Goal: Information Seeking & Learning: Find specific fact

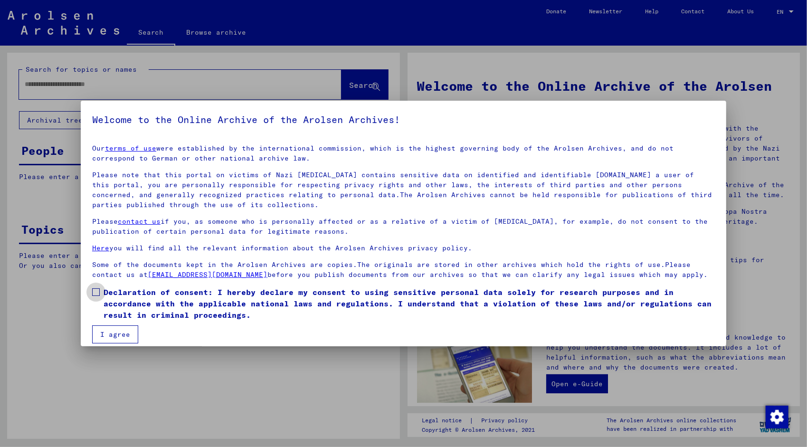
click at [98, 296] on label "Declaration of consent: I hereby declare my consent to using sensitive personal…" at bounding box center [403, 303] width 622 height 34
drag, startPoint x: 110, startPoint y: 331, endPoint x: 132, endPoint y: 300, distance: 38.2
click at [111, 331] on button "I agree" at bounding box center [115, 334] width 46 height 18
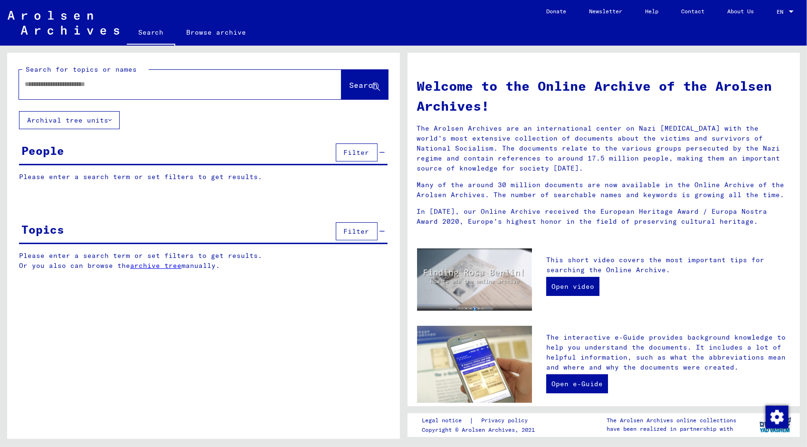
click at [47, 87] on input "text" at bounding box center [169, 84] width 288 height 10
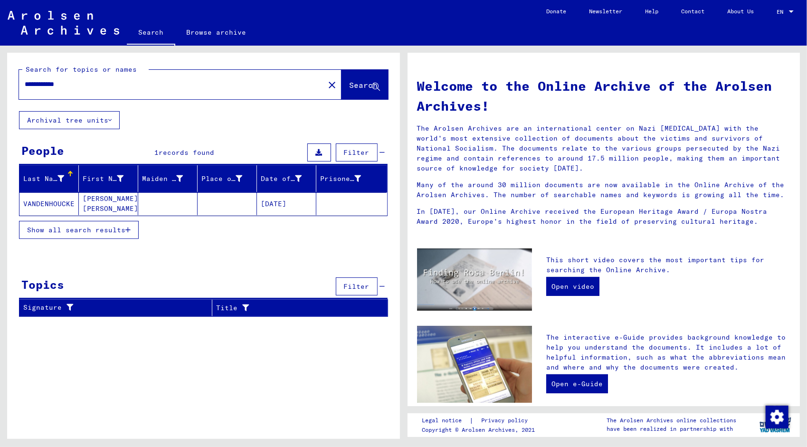
click at [42, 201] on mat-cell "VANDENHOUCKE" at bounding box center [48, 203] width 59 height 23
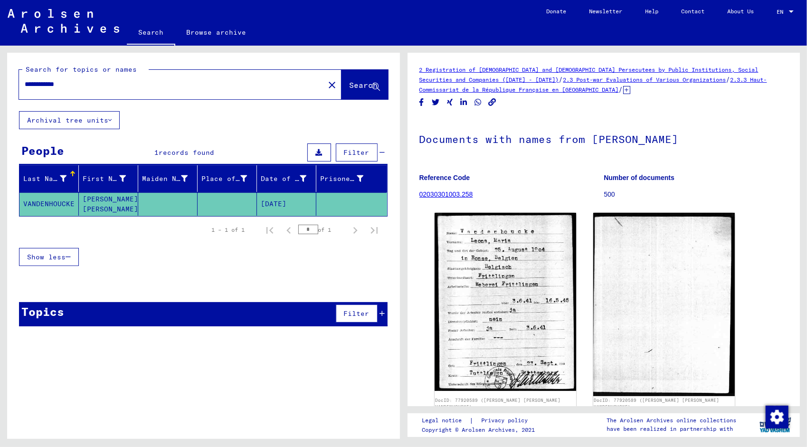
click at [47, 85] on input "**********" at bounding box center [172, 84] width 294 height 10
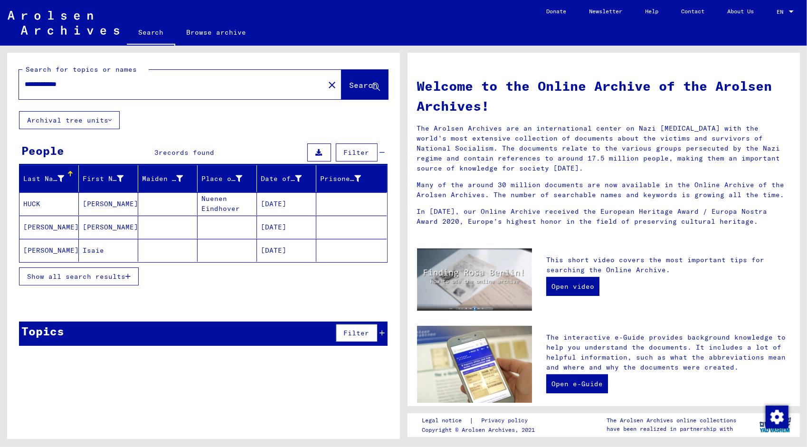
click at [35, 85] on input "**********" at bounding box center [169, 84] width 288 height 10
type input "**********"
click at [89, 278] on span "Show all search results" at bounding box center [76, 276] width 98 height 9
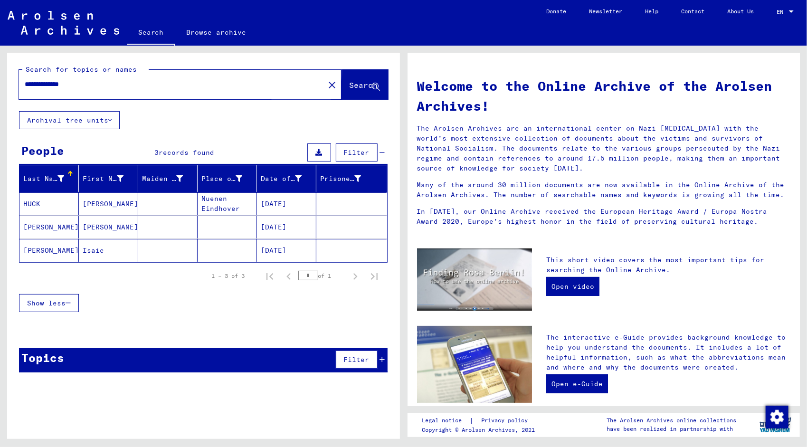
click at [349, 82] on span "Search" at bounding box center [363, 84] width 28 height 9
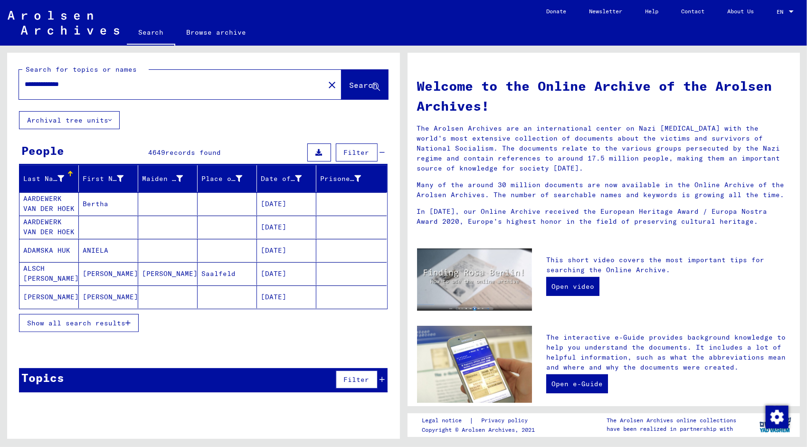
click at [121, 319] on span "Show all search results" at bounding box center [76, 323] width 98 height 9
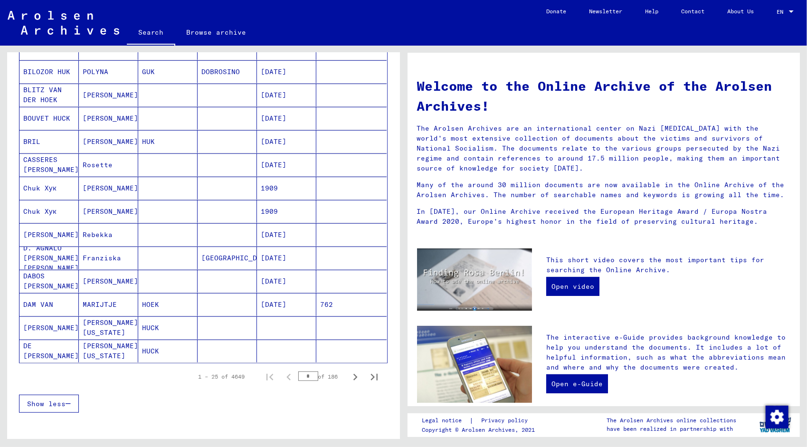
scroll to position [427, 0]
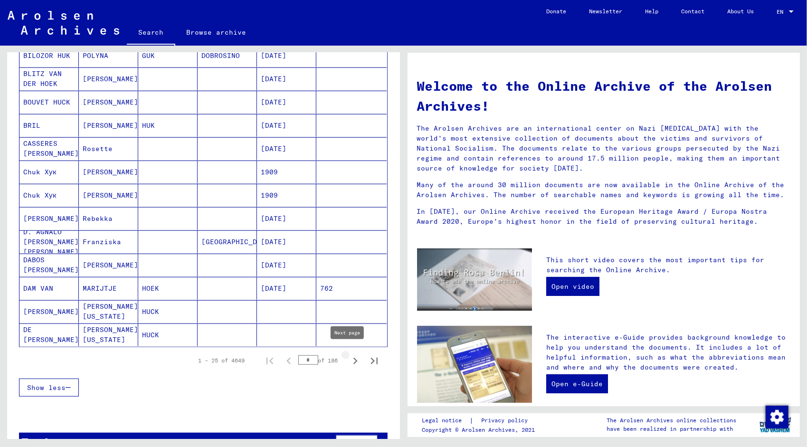
click at [349, 356] on icon "Next page" at bounding box center [355, 360] width 13 height 13
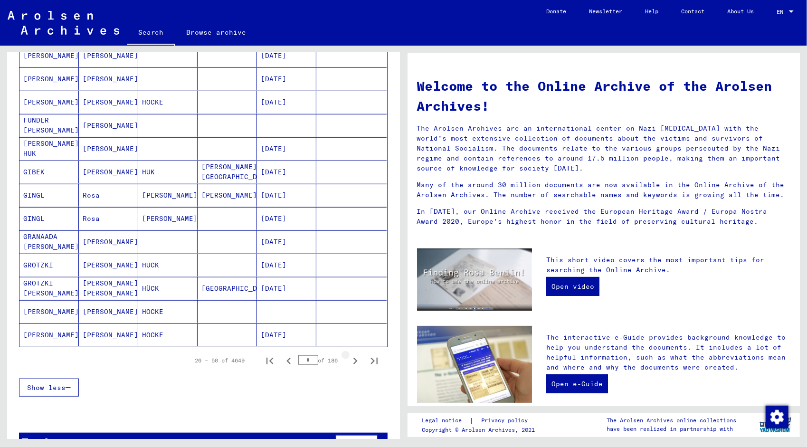
click at [349, 356] on icon "Next page" at bounding box center [355, 360] width 13 height 13
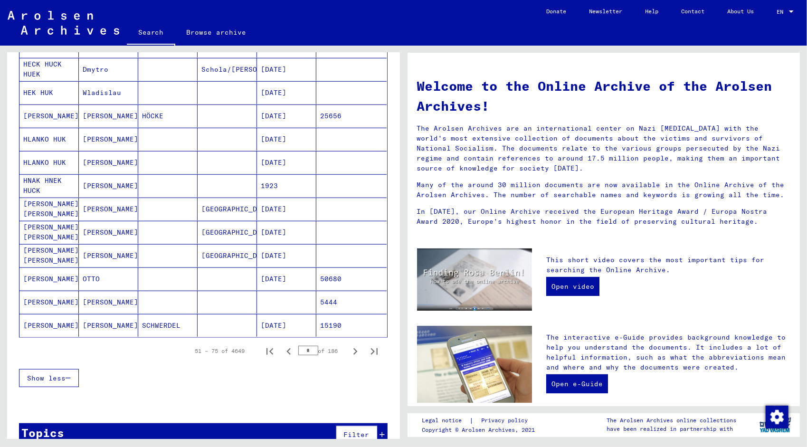
scroll to position [449, 0]
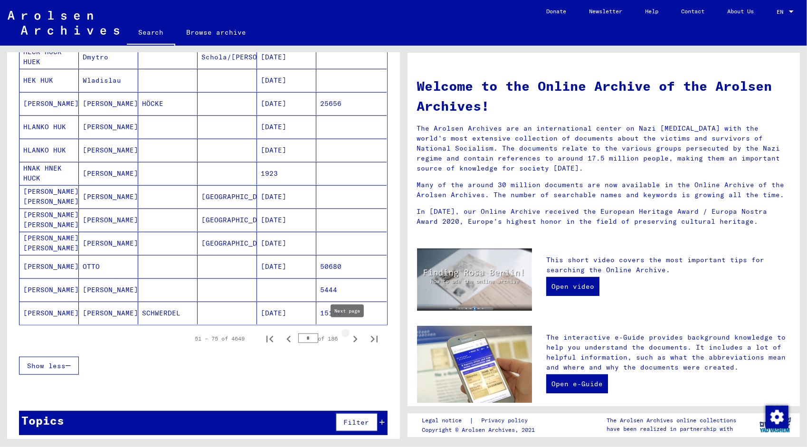
click at [349, 338] on icon "Next page" at bounding box center [355, 338] width 13 height 13
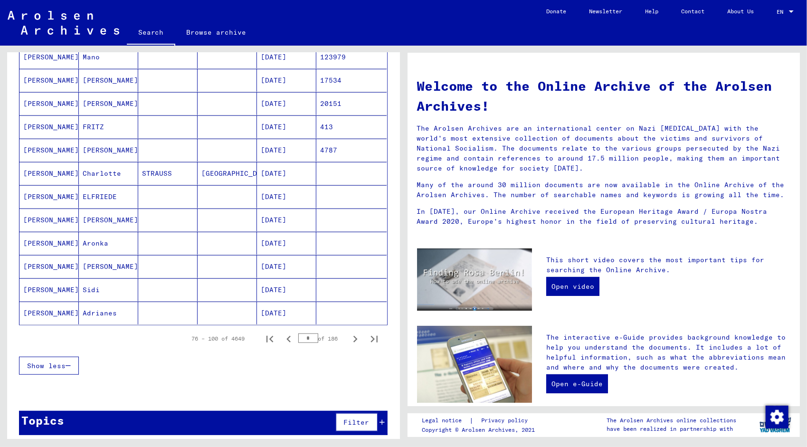
click at [349, 338] on icon "Next page" at bounding box center [355, 338] width 13 height 13
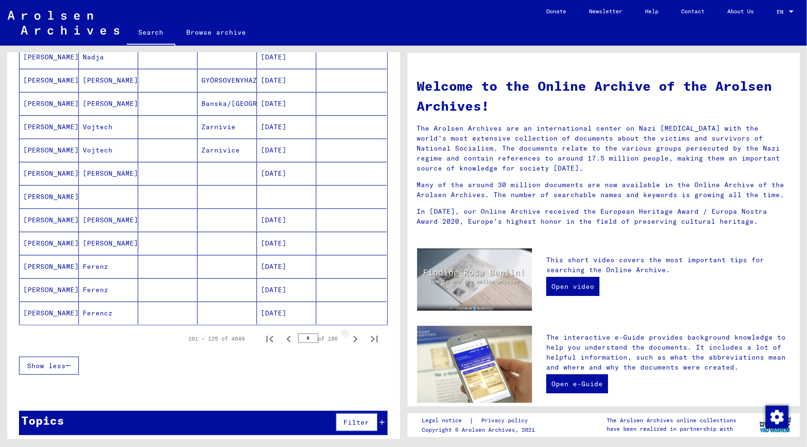
click at [349, 338] on icon "Next page" at bounding box center [355, 338] width 13 height 13
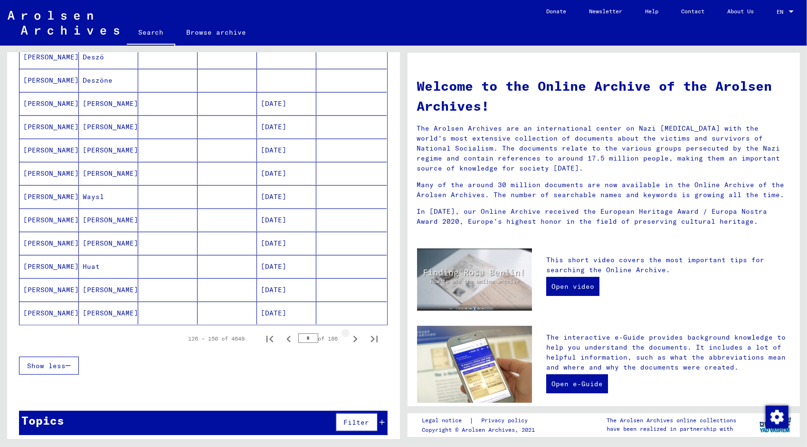
click at [349, 338] on icon "Next page" at bounding box center [355, 338] width 13 height 13
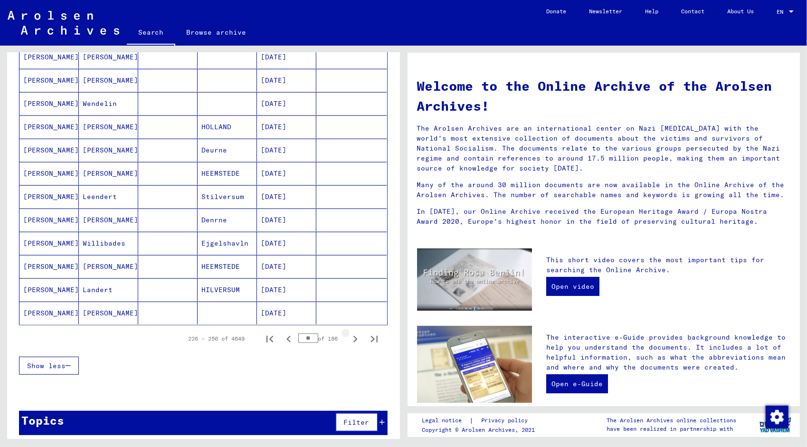
click at [349, 338] on icon "Next page" at bounding box center [355, 338] width 13 height 13
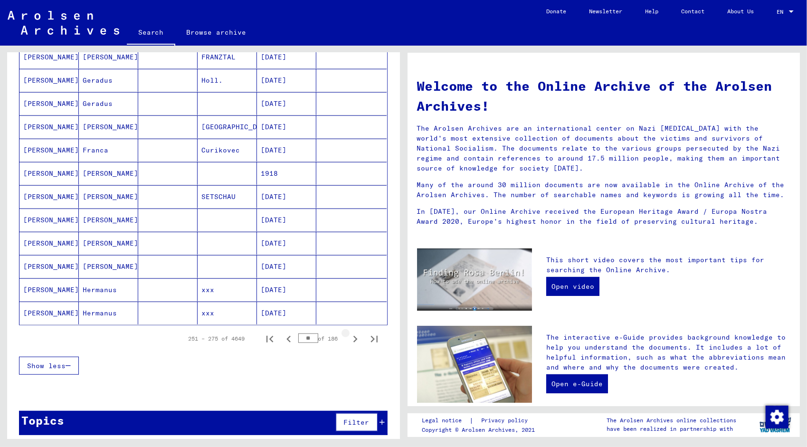
click at [349, 338] on icon "Next page" at bounding box center [355, 338] width 13 height 13
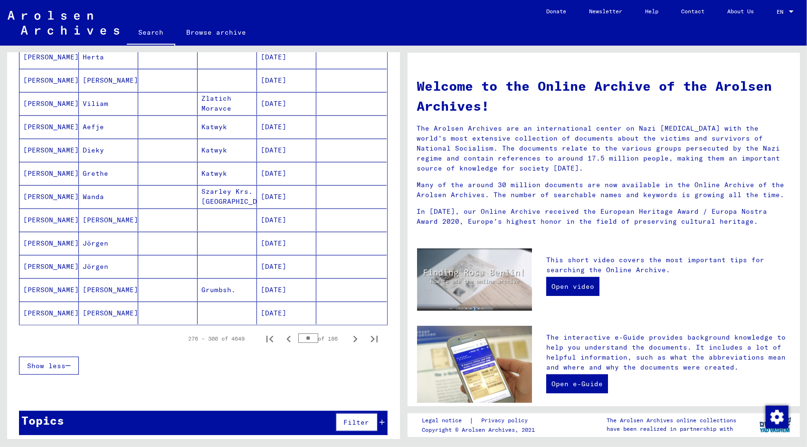
click at [349, 338] on icon "Next page" at bounding box center [355, 338] width 13 height 13
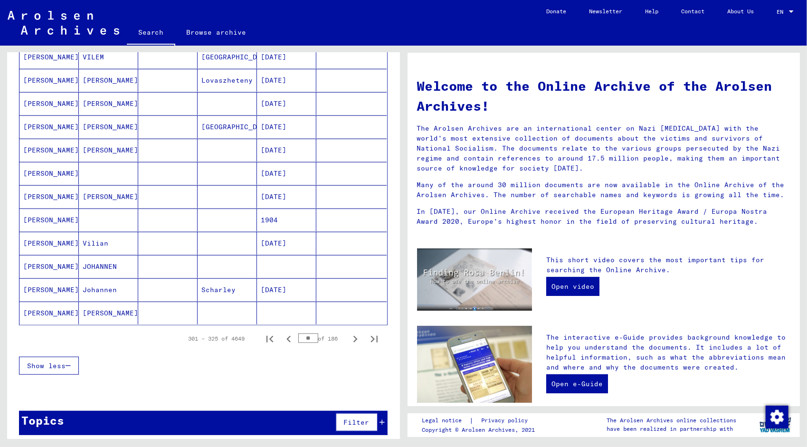
click at [349, 338] on icon "Next page" at bounding box center [355, 338] width 13 height 13
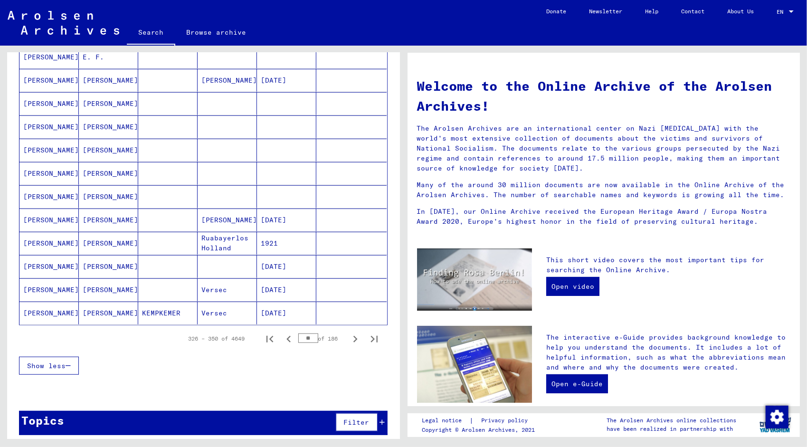
click at [349, 338] on icon "Next page" at bounding box center [355, 338] width 13 height 13
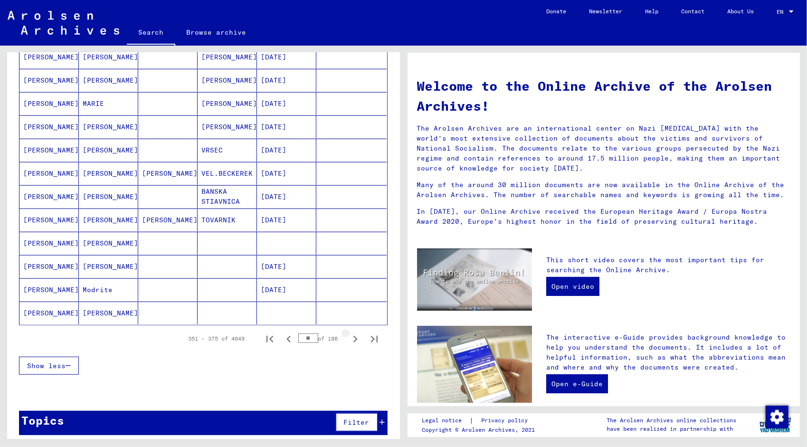
click at [349, 338] on icon "Next page" at bounding box center [355, 338] width 13 height 13
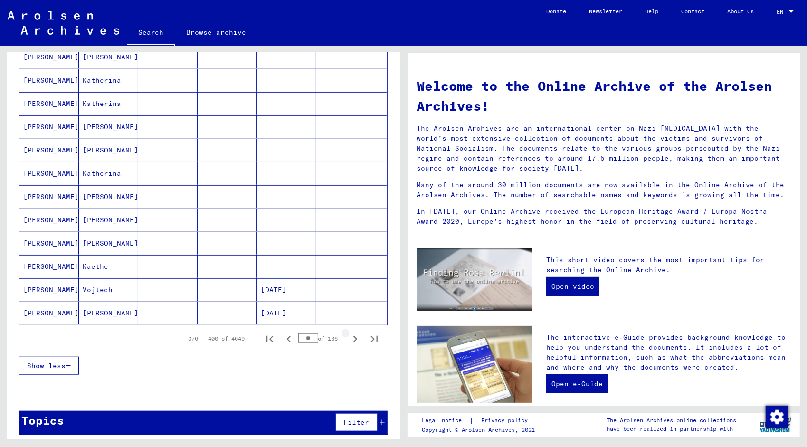
click at [349, 338] on icon "Next page" at bounding box center [355, 338] width 13 height 13
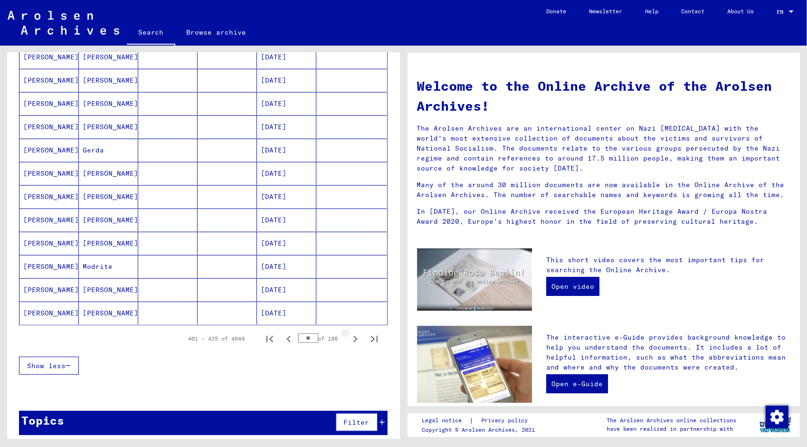
click at [349, 338] on icon "Next page" at bounding box center [355, 338] width 13 height 13
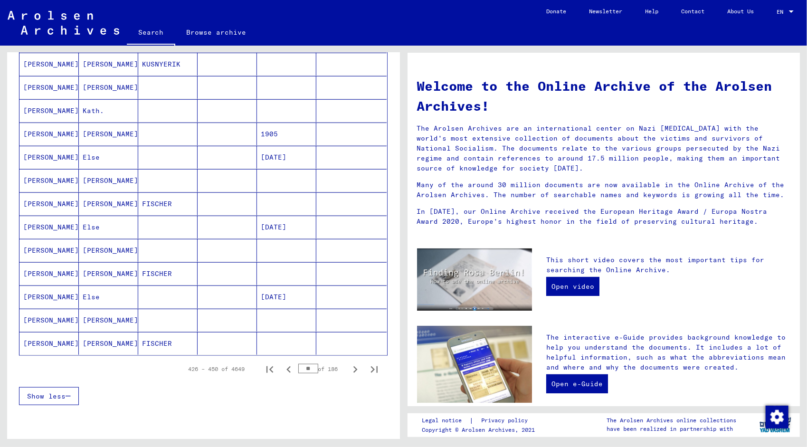
scroll to position [427, 0]
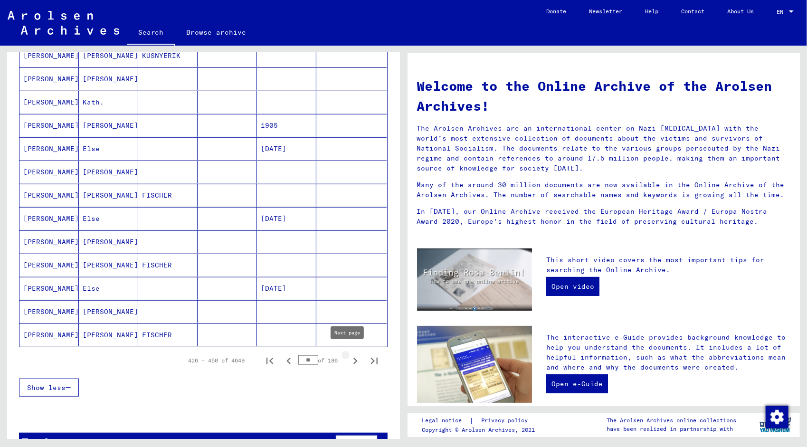
click at [349, 357] on icon "Next page" at bounding box center [355, 360] width 13 height 13
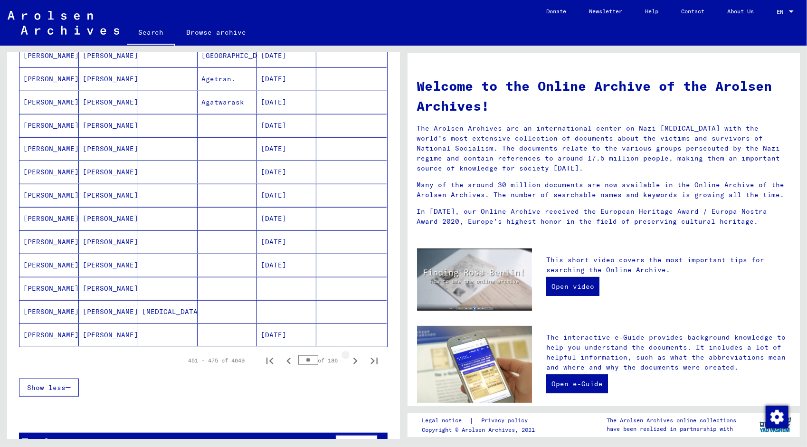
click at [349, 357] on icon "Next page" at bounding box center [355, 360] width 13 height 13
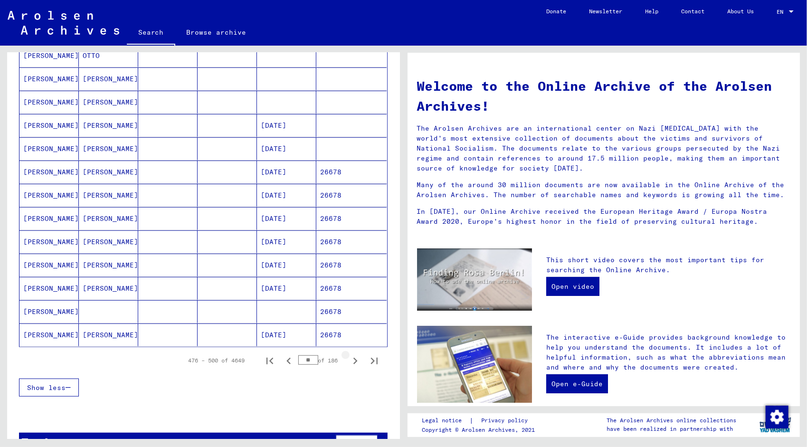
click at [349, 357] on icon "Next page" at bounding box center [355, 360] width 13 height 13
type input "**"
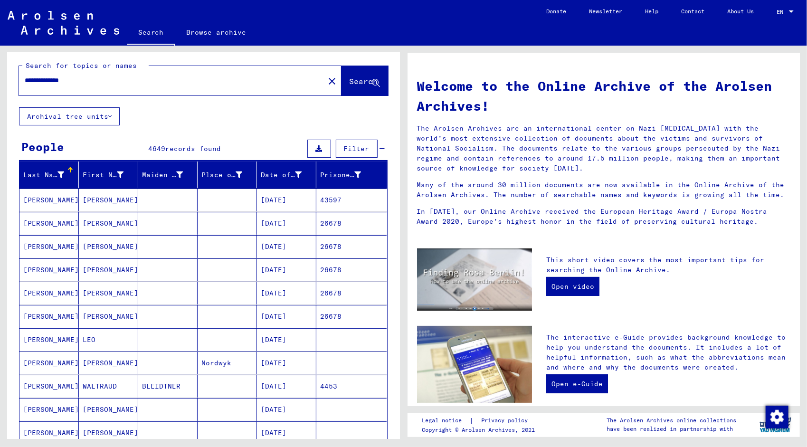
scroll to position [0, 0]
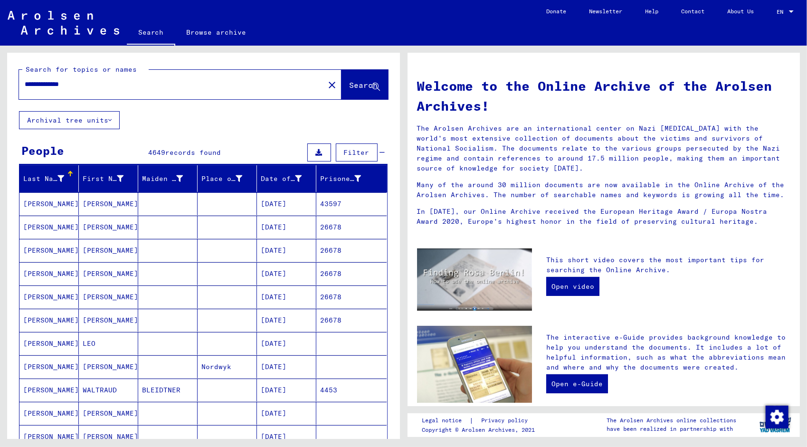
drag, startPoint x: 57, startPoint y: 85, endPoint x: -2, endPoint y: -6, distance: 108.0
click at [0, 0] on html "**********" at bounding box center [403, 223] width 807 height 447
type input "******"
click at [358, 81] on span "Search" at bounding box center [363, 84] width 28 height 9
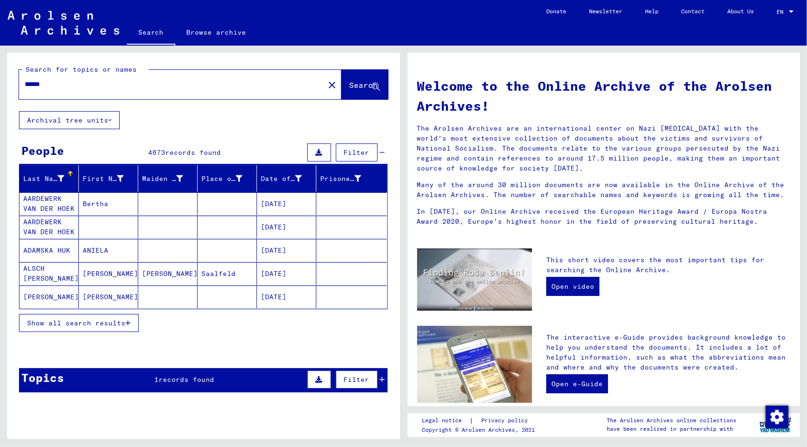
click at [92, 322] on span "Show all search results" at bounding box center [76, 323] width 98 height 9
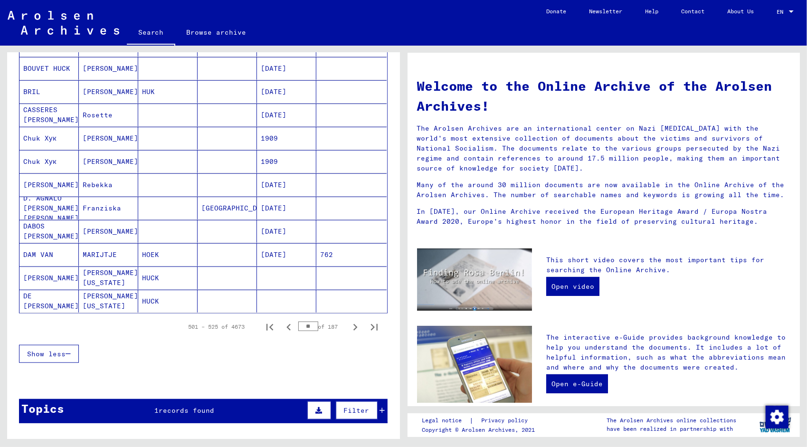
scroll to position [519, 0]
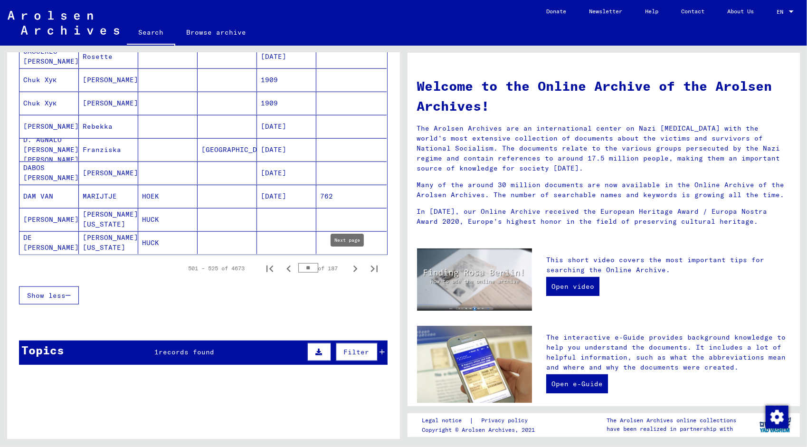
click at [353, 265] on icon "Next page" at bounding box center [355, 268] width 4 height 7
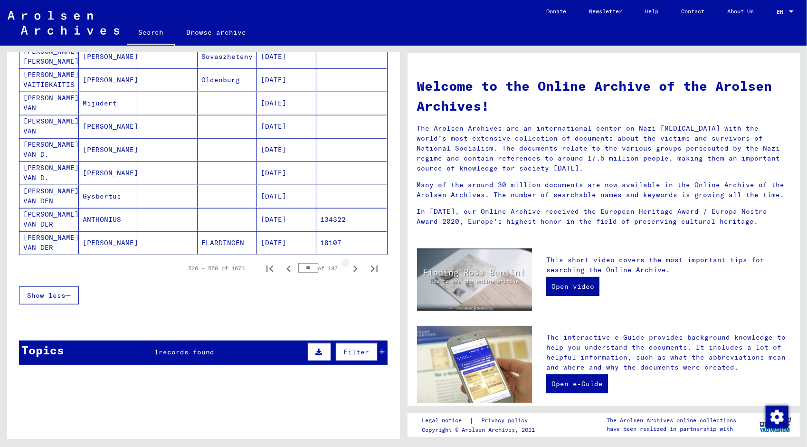
click at [353, 265] on icon "Next page" at bounding box center [355, 268] width 4 height 7
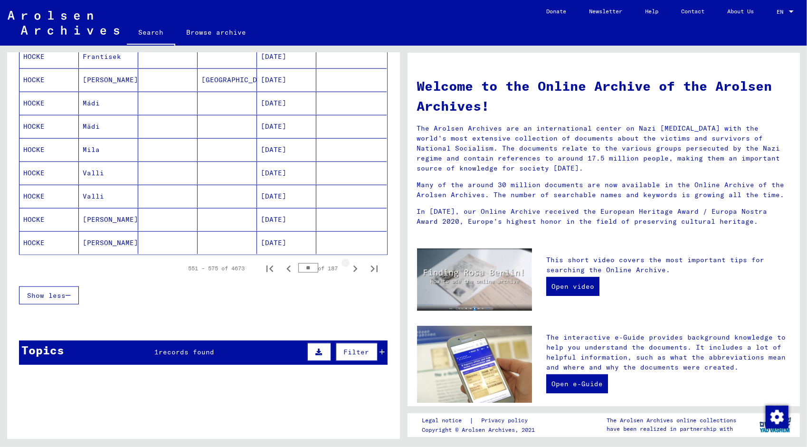
click at [353, 265] on icon "Next page" at bounding box center [355, 268] width 4 height 7
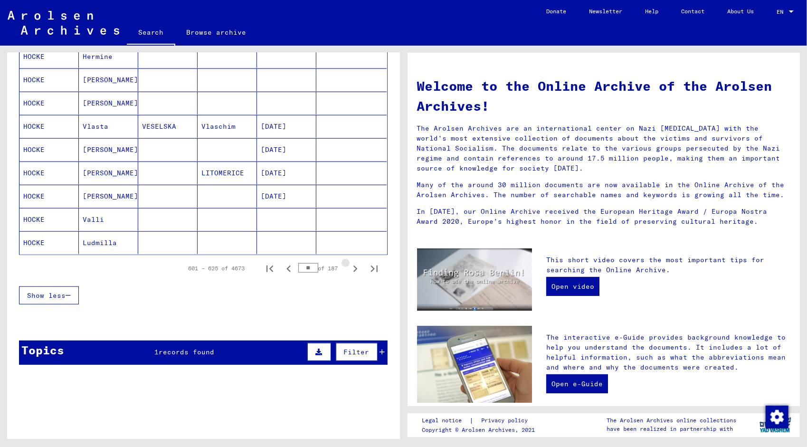
click at [353, 265] on icon "Next page" at bounding box center [355, 268] width 4 height 7
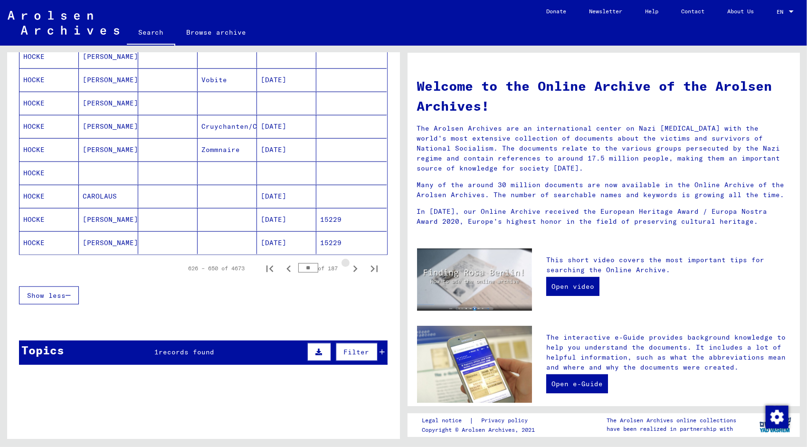
click at [353, 265] on icon "Next page" at bounding box center [355, 268] width 4 height 7
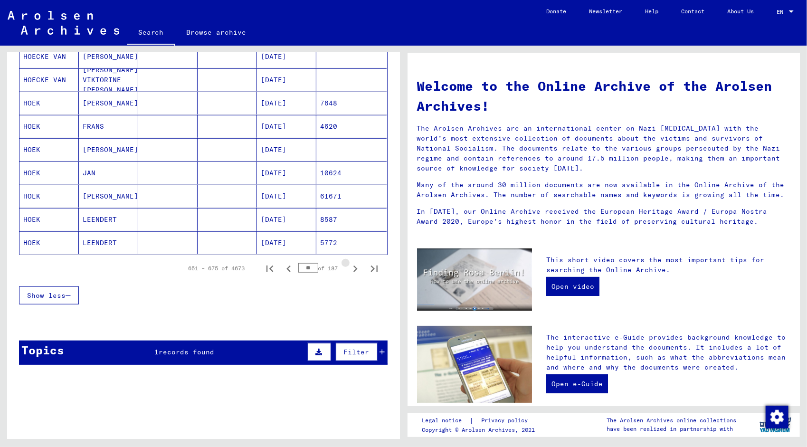
click at [353, 265] on icon "Next page" at bounding box center [355, 268] width 4 height 7
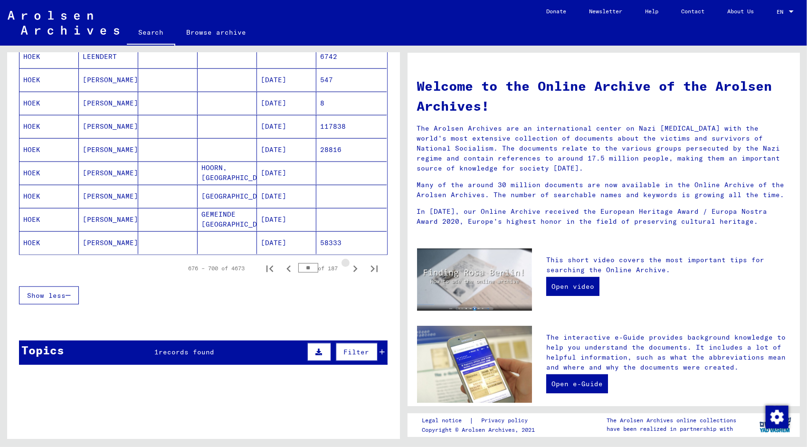
click at [353, 265] on icon "Next page" at bounding box center [355, 268] width 4 height 7
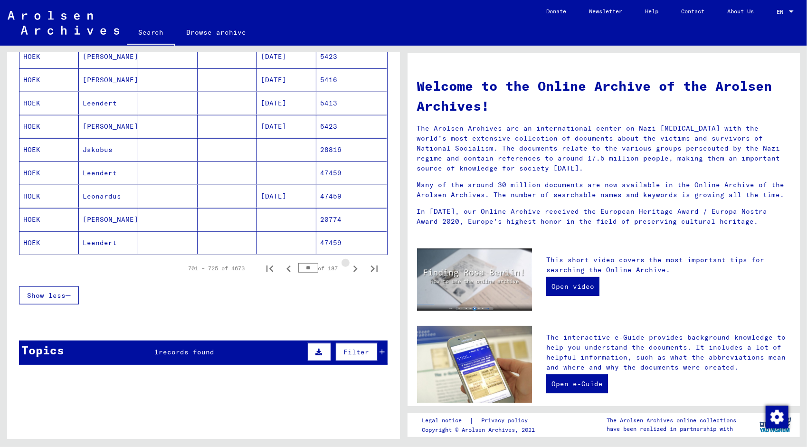
click at [353, 265] on icon "Next page" at bounding box center [355, 268] width 4 height 7
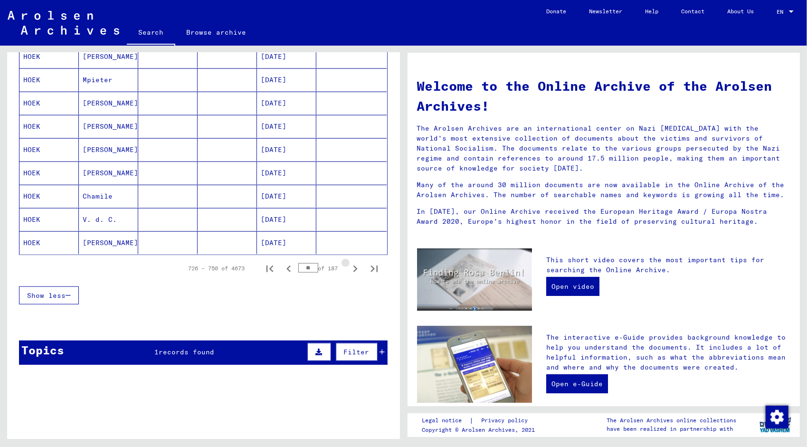
click at [353, 265] on icon "Next page" at bounding box center [355, 268] width 4 height 7
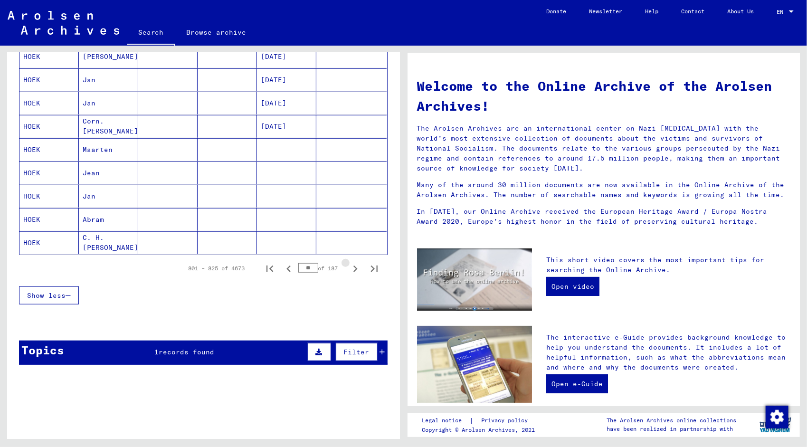
click at [353, 265] on icon "Next page" at bounding box center [355, 268] width 4 height 7
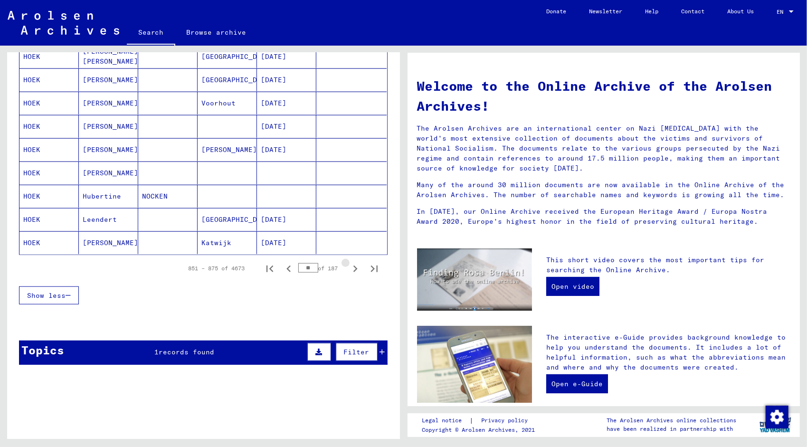
click at [353, 265] on icon "Next page" at bounding box center [355, 268] width 4 height 7
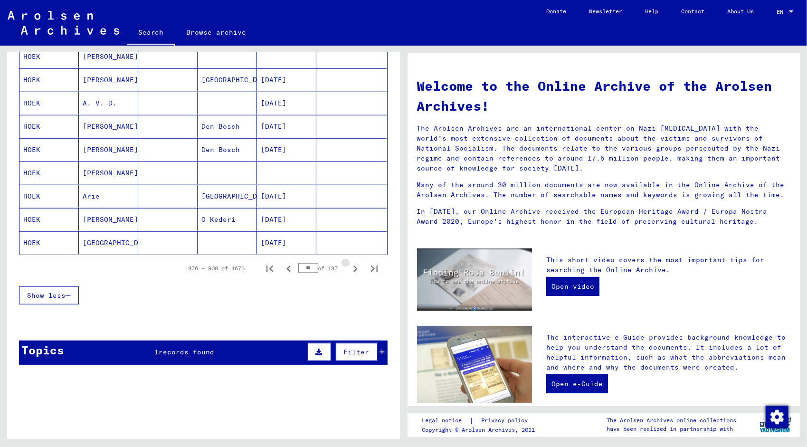
click at [353, 265] on icon "Next page" at bounding box center [355, 268] width 4 height 7
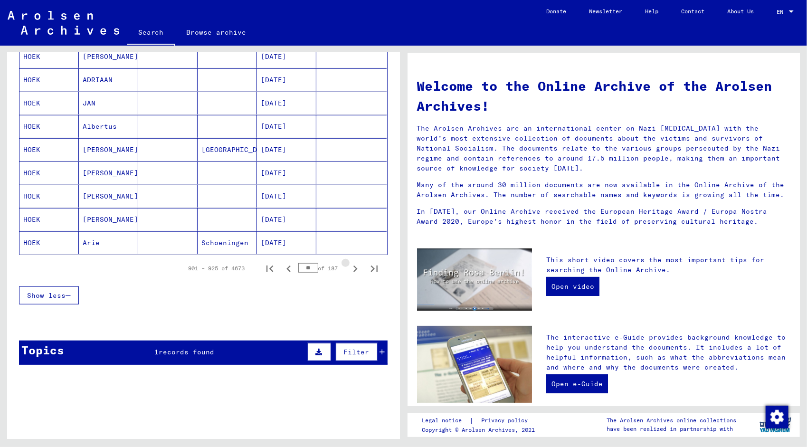
click at [353, 265] on icon "Next page" at bounding box center [355, 268] width 4 height 7
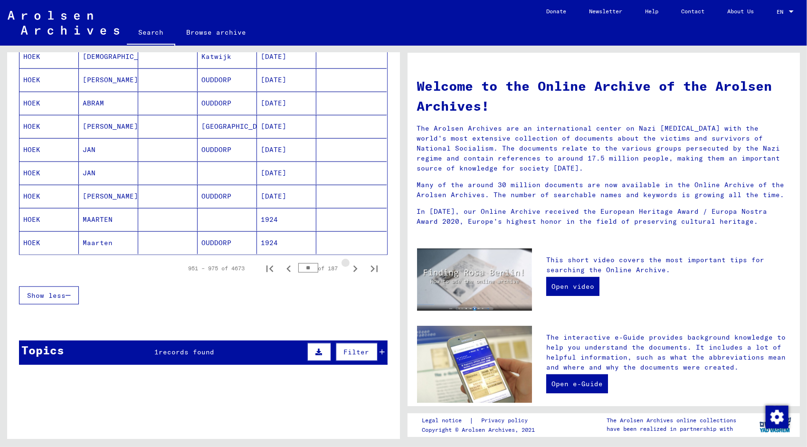
click at [353, 265] on icon "Next page" at bounding box center [355, 268] width 4 height 7
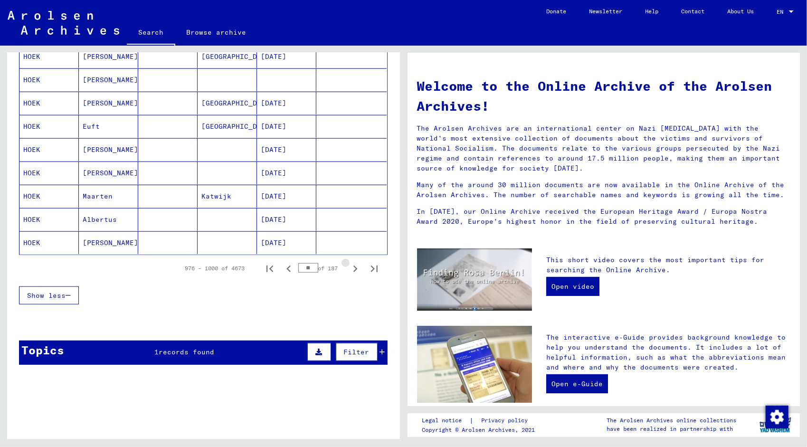
click at [353, 265] on icon "Next page" at bounding box center [355, 268] width 4 height 7
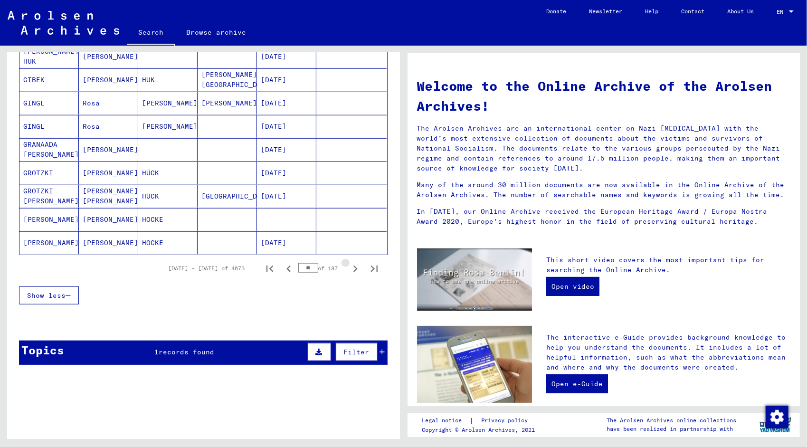
click at [353, 265] on icon "Next page" at bounding box center [355, 268] width 4 height 7
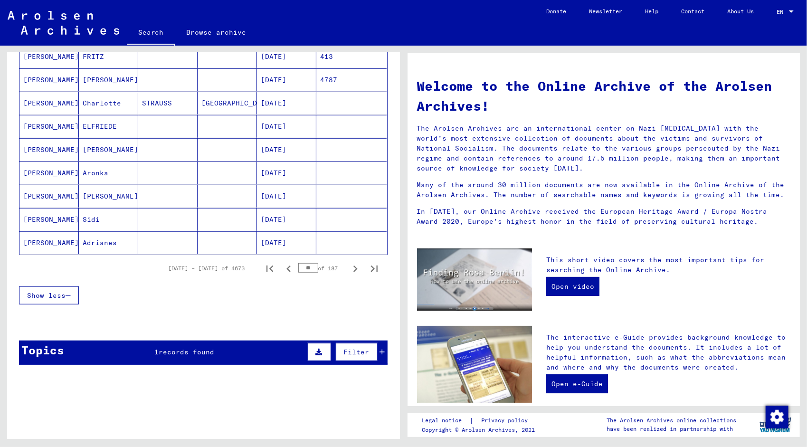
click at [353, 265] on icon "Next page" at bounding box center [355, 268] width 4 height 7
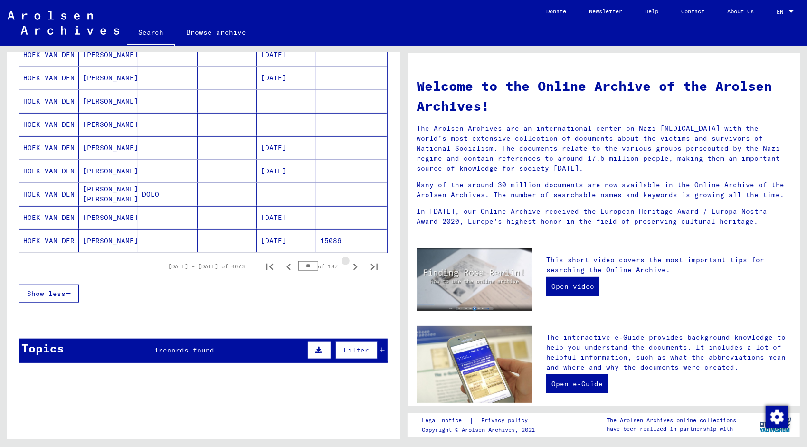
click at [353, 264] on icon "Next page" at bounding box center [355, 267] width 4 height 7
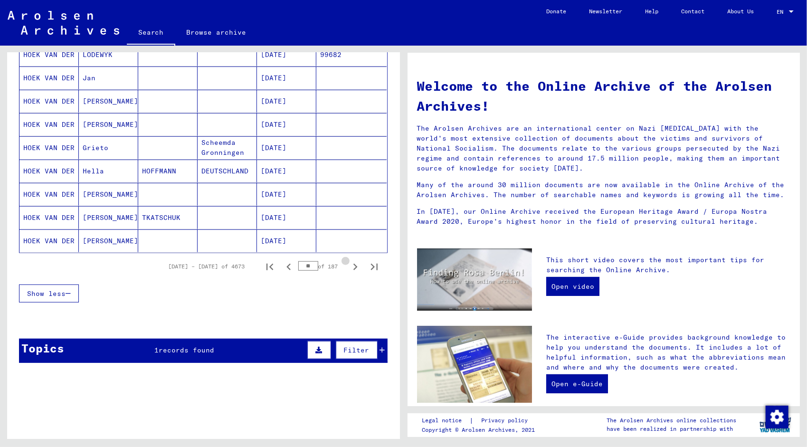
click at [353, 264] on icon "Next page" at bounding box center [355, 267] width 4 height 7
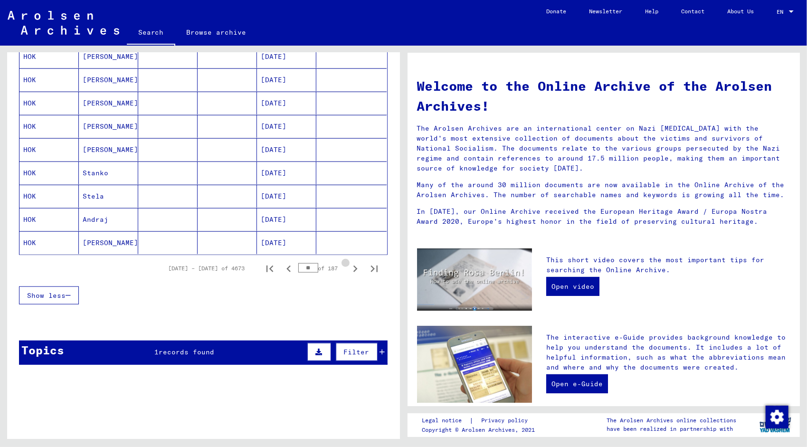
click at [353, 265] on icon "Next page" at bounding box center [355, 268] width 4 height 7
click at [286, 266] on icon "Previous page" at bounding box center [288, 268] width 4 height 7
click at [285, 264] on icon "Previous page" at bounding box center [288, 268] width 13 height 13
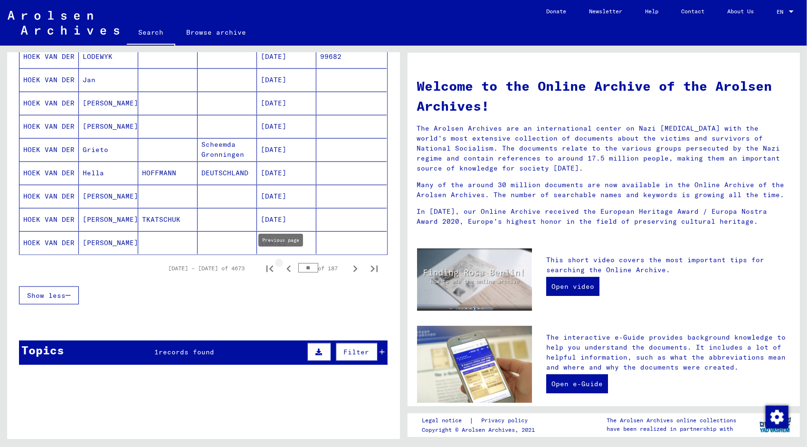
click at [282, 264] on icon "Previous page" at bounding box center [288, 268] width 13 height 13
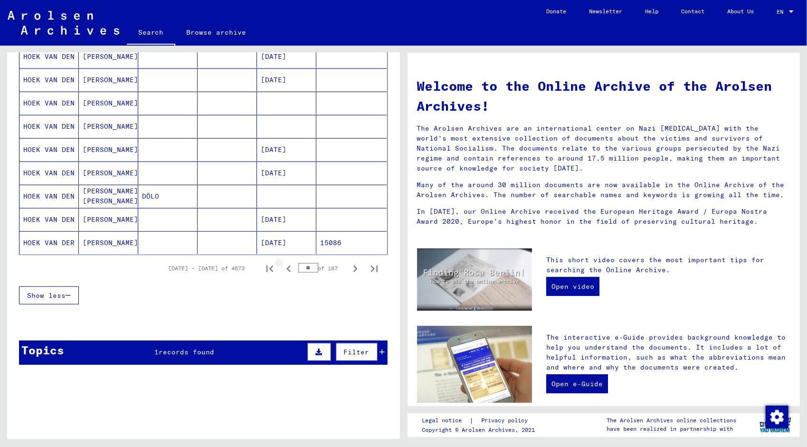
click at [282, 264] on icon "Previous page" at bounding box center [288, 268] width 13 height 13
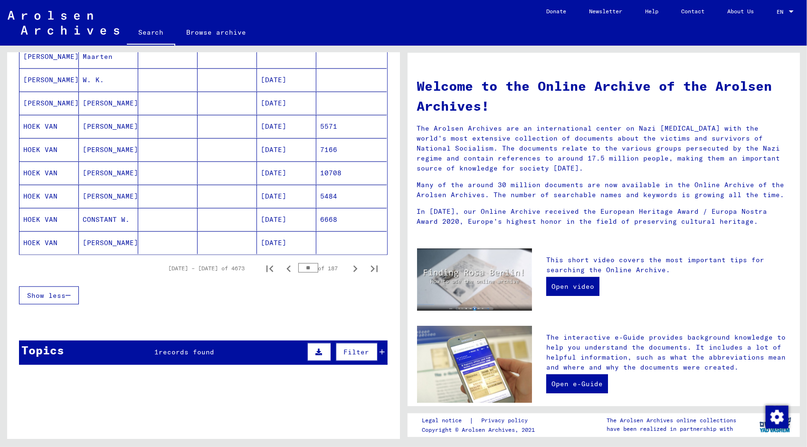
click at [282, 264] on icon "Previous page" at bounding box center [288, 268] width 13 height 13
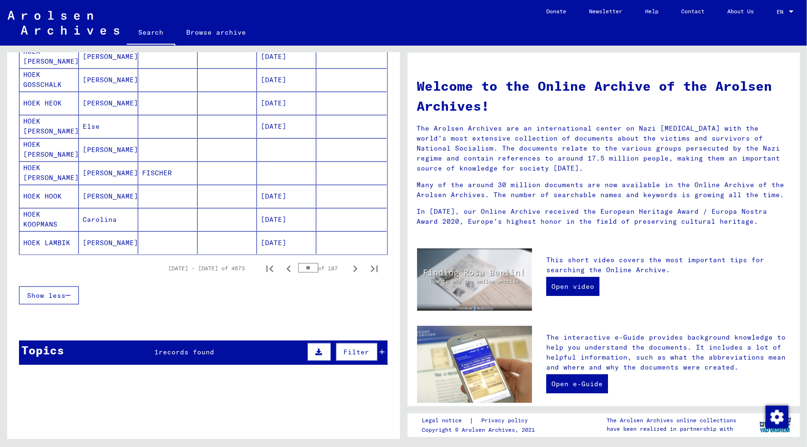
click at [282, 264] on icon "Previous page" at bounding box center [288, 268] width 13 height 13
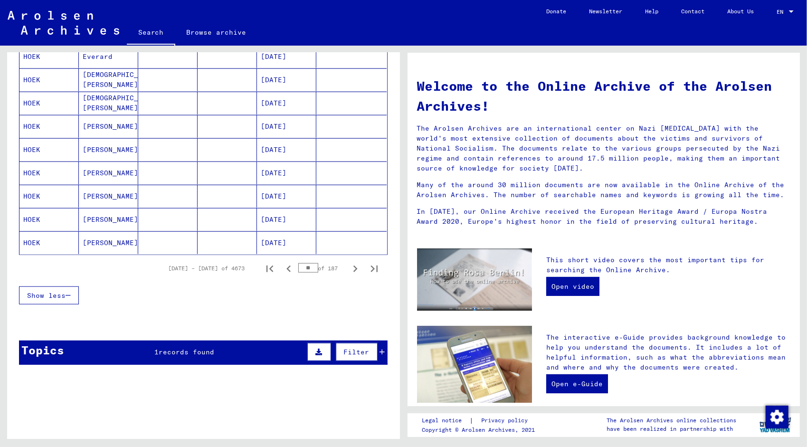
click at [282, 264] on icon "Previous page" at bounding box center [288, 268] width 13 height 13
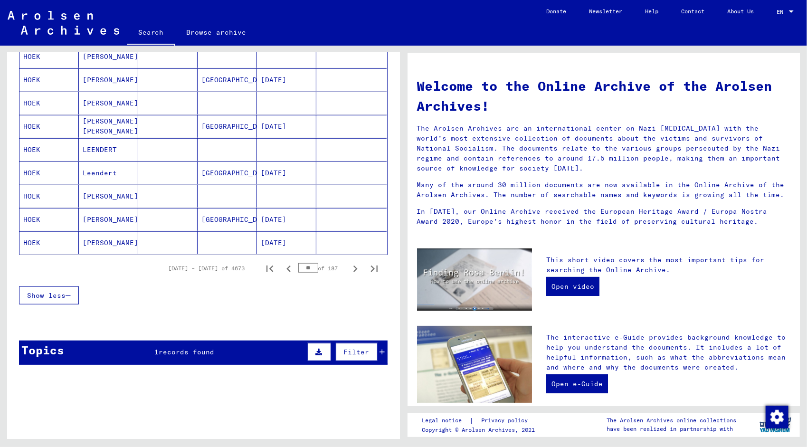
click at [282, 264] on icon "Previous page" at bounding box center [288, 268] width 13 height 13
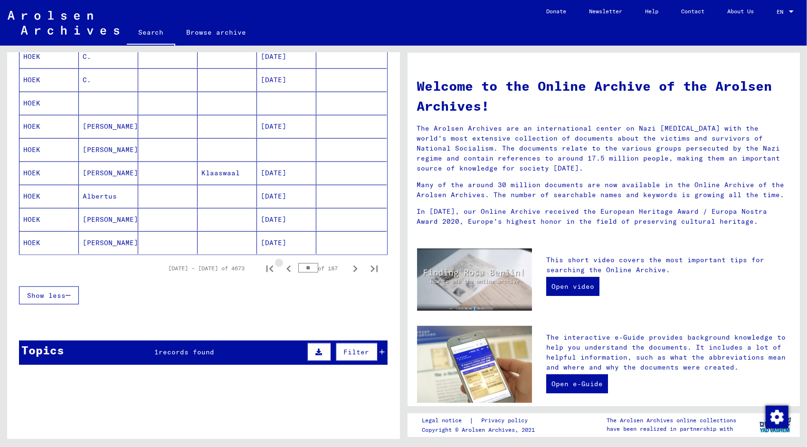
click at [282, 264] on icon "Previous page" at bounding box center [288, 268] width 13 height 13
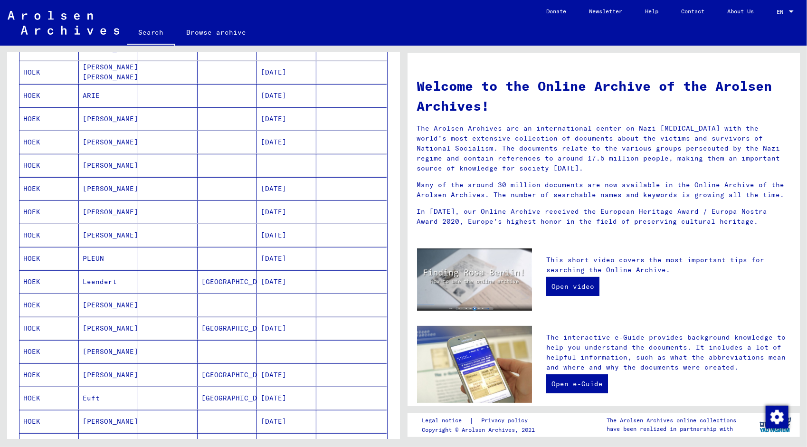
scroll to position [377, 0]
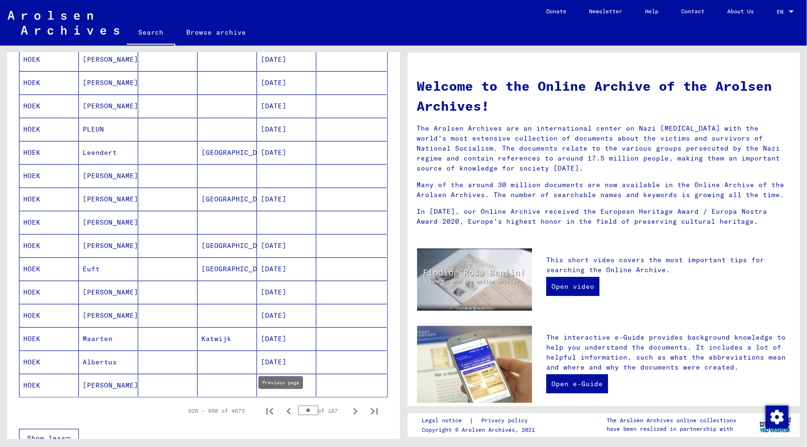
click at [282, 407] on icon "Previous page" at bounding box center [288, 411] width 13 height 13
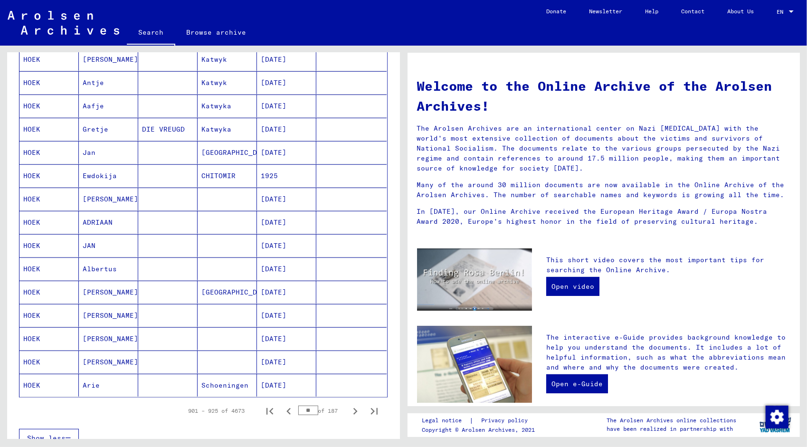
click at [282, 407] on icon "Previous page" at bounding box center [288, 411] width 13 height 13
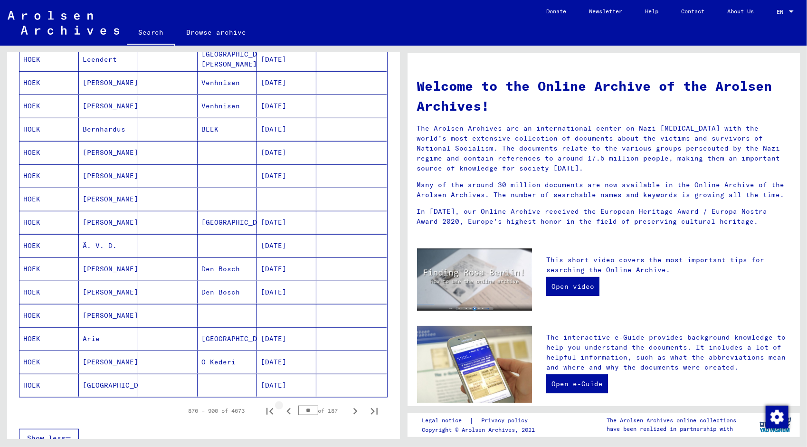
click at [282, 407] on icon "Previous page" at bounding box center [288, 411] width 13 height 13
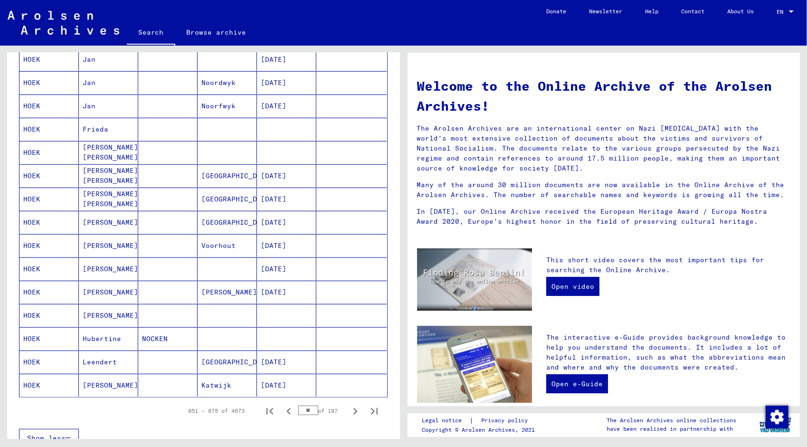
click at [282, 407] on icon "Previous page" at bounding box center [288, 411] width 13 height 13
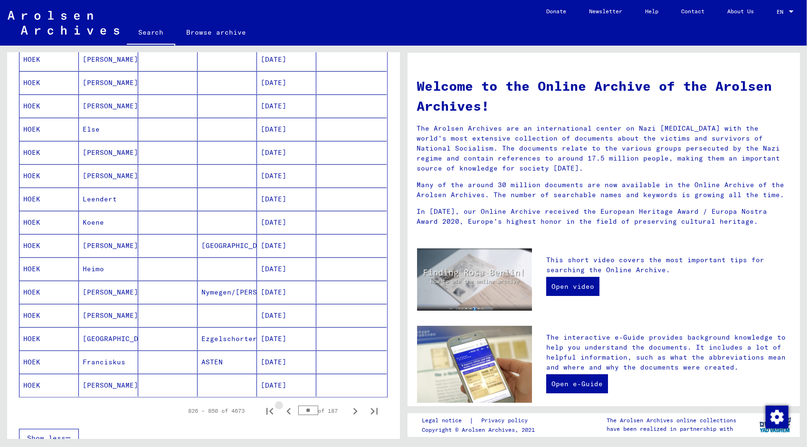
click at [282, 407] on icon "Previous page" at bounding box center [288, 411] width 13 height 13
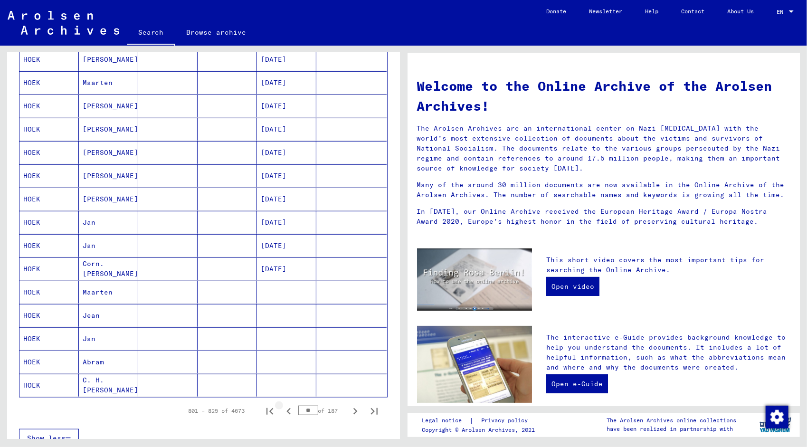
click at [282, 407] on icon "Previous page" at bounding box center [288, 411] width 13 height 13
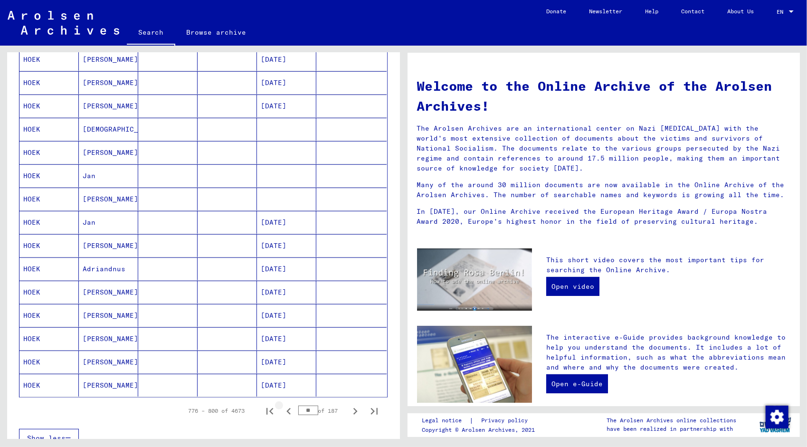
click at [282, 407] on icon "Previous page" at bounding box center [288, 411] width 13 height 13
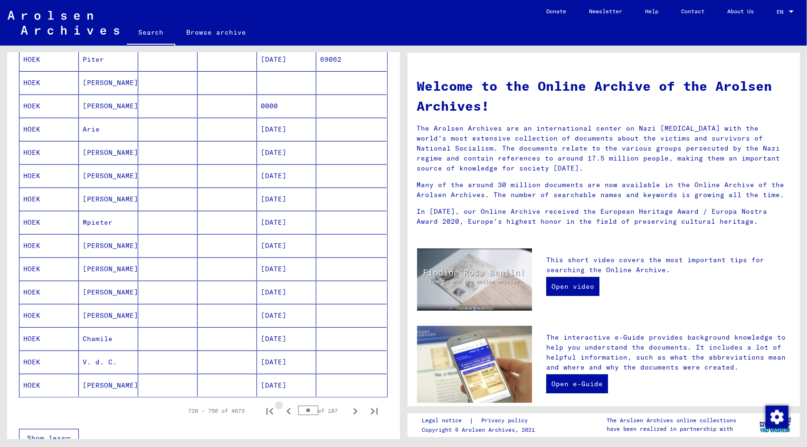
click at [282, 407] on icon "Previous page" at bounding box center [288, 411] width 13 height 13
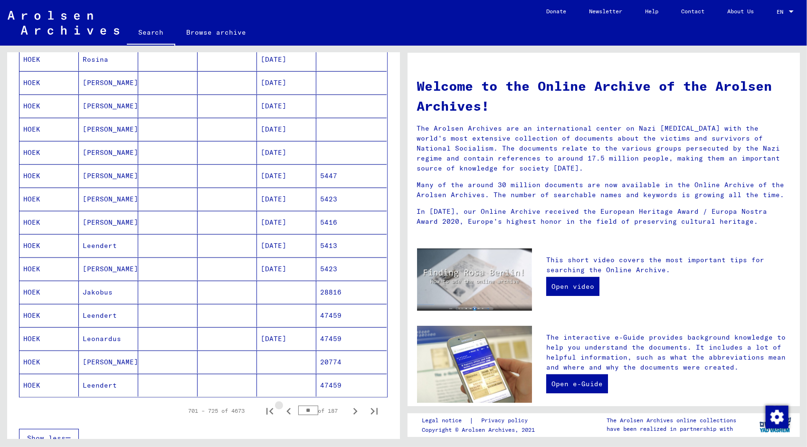
click at [282, 407] on icon "Previous page" at bounding box center [288, 411] width 13 height 13
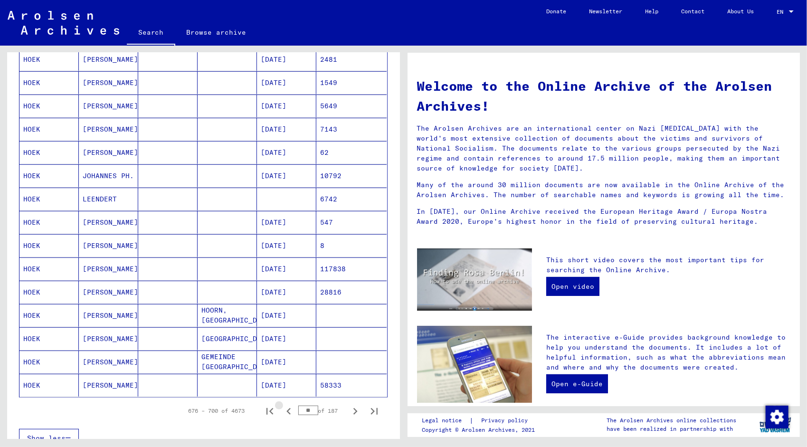
click at [282, 407] on icon "Previous page" at bounding box center [288, 411] width 13 height 13
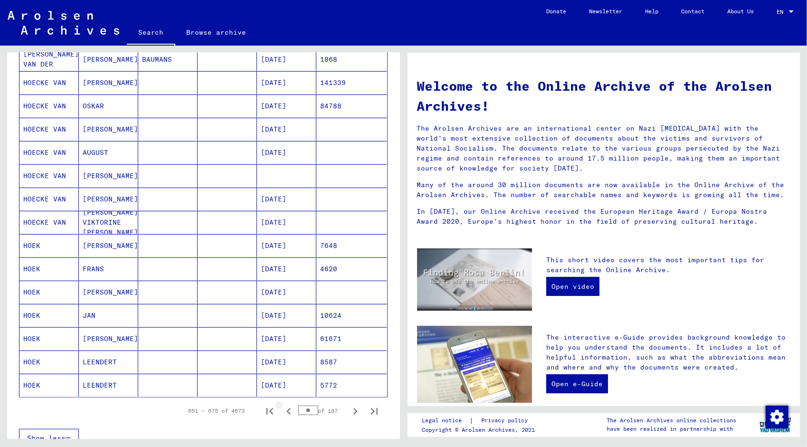
click at [282, 407] on icon "Previous page" at bounding box center [288, 411] width 13 height 13
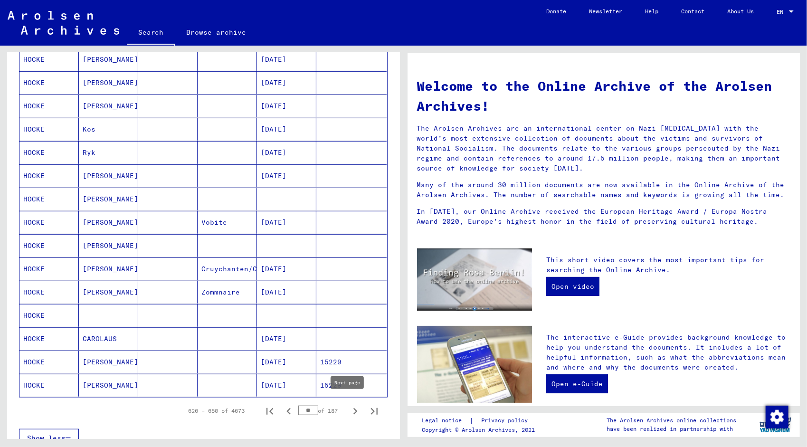
click at [349, 405] on icon "Next page" at bounding box center [355, 411] width 13 height 13
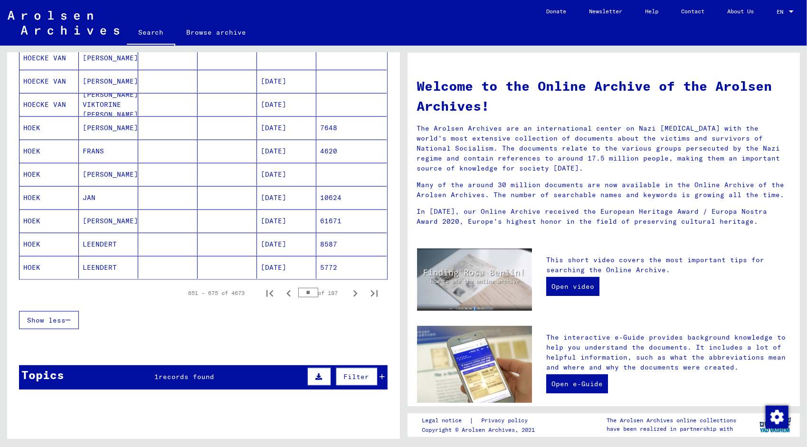
scroll to position [519, 0]
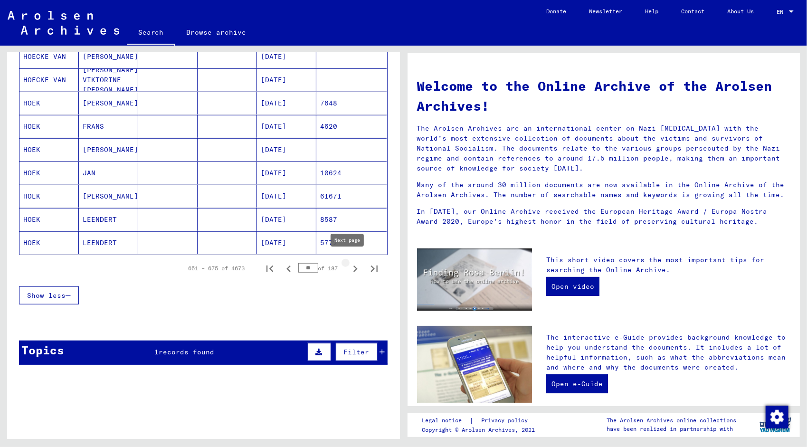
click at [353, 265] on icon "Next page" at bounding box center [355, 268] width 4 height 7
type input "**"
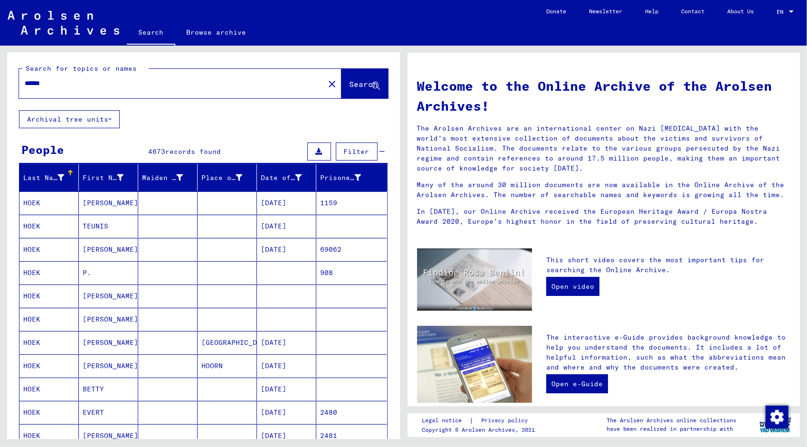
scroll to position [0, 0]
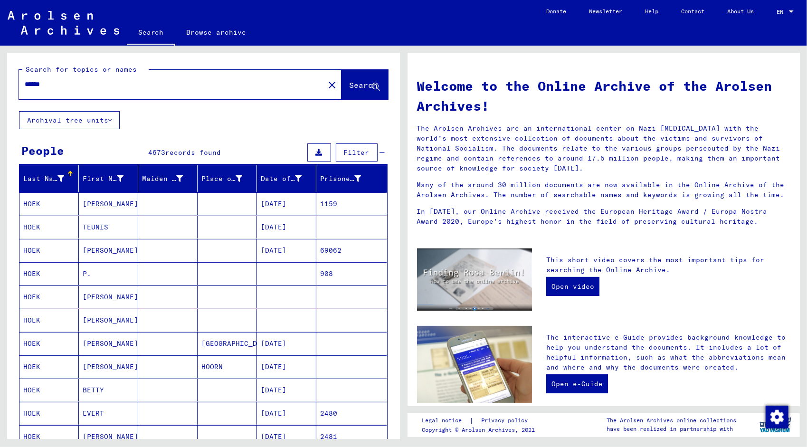
click at [345, 150] on span "Filter" at bounding box center [357, 152] width 26 height 9
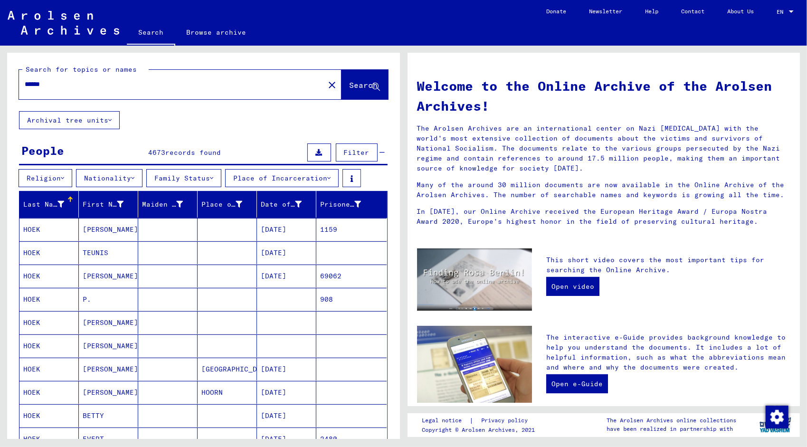
click at [104, 176] on button "Nationality" at bounding box center [109, 178] width 66 height 18
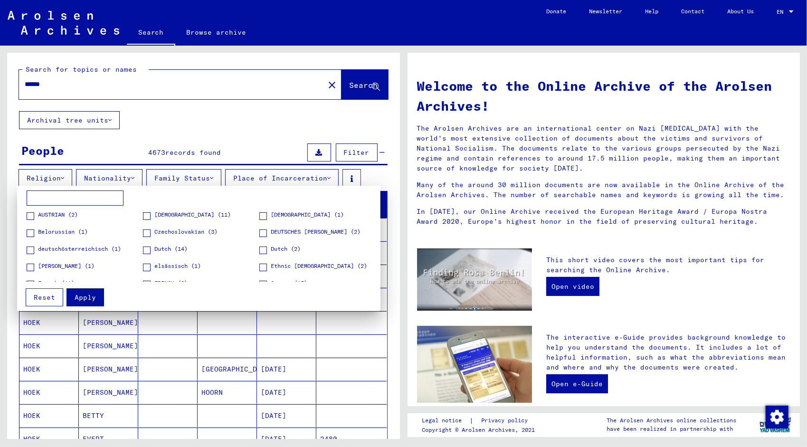
click at [147, 219] on mat-checkbox "[DEMOGRAPHIC_DATA] (11)" at bounding box center [187, 217] width 88 height 14
click at [146, 215] on span at bounding box center [147, 216] width 8 height 8
click at [88, 298] on span "Apply" at bounding box center [85, 297] width 21 height 9
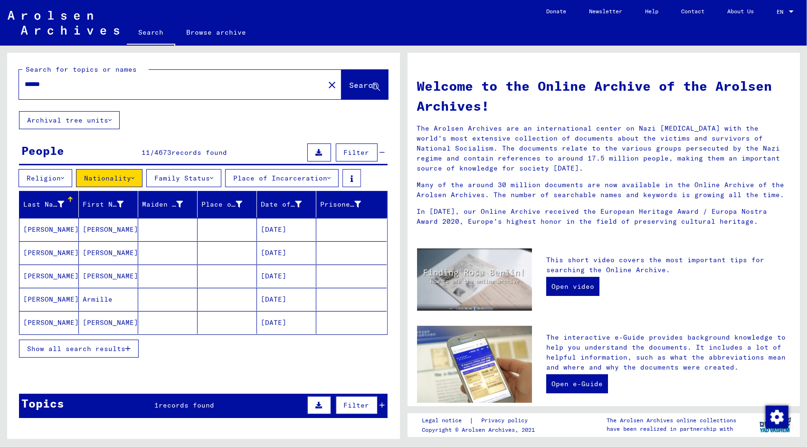
click at [84, 346] on span "Show all search results" at bounding box center [76, 348] width 98 height 9
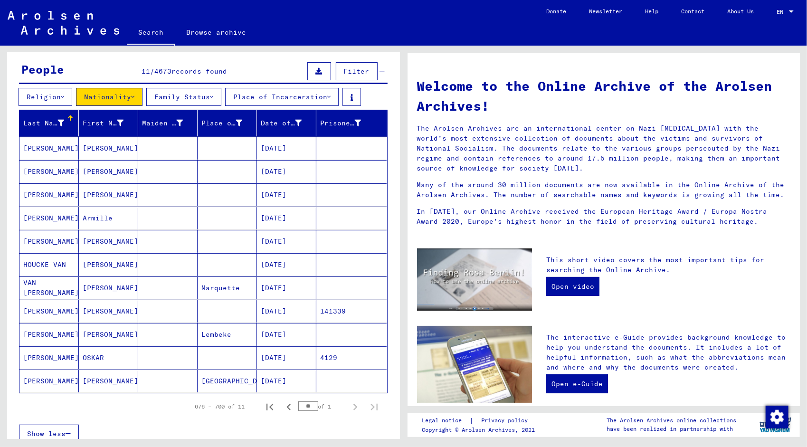
scroll to position [95, 0]
